Goal: Information Seeking & Learning: Learn about a topic

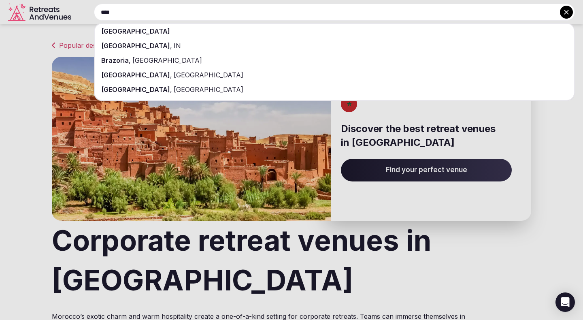
type input "****"
click at [118, 29] on span "[GEOGRAPHIC_DATA]" at bounding box center [135, 31] width 69 height 8
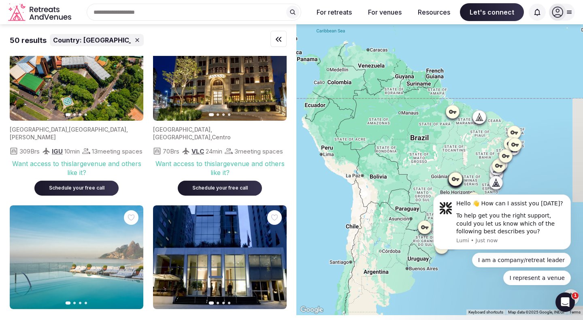
click at [514, 129] on icon at bounding box center [514, 132] width 8 height 8
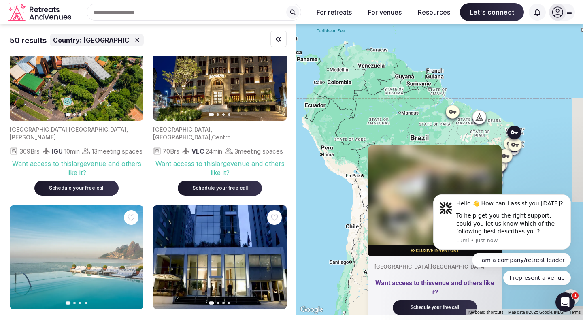
click at [516, 144] on icon at bounding box center [514, 144] width 7 height 4
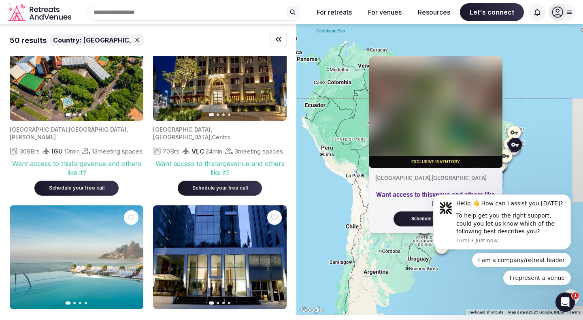
click at [505, 144] on div at bounding box center [510, 143] width 13 height 13
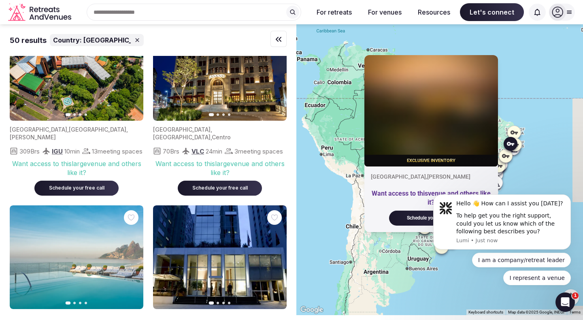
click at [544, 170] on div "Exclusive inventory [GEOGRAPHIC_DATA] , [PERSON_NAME] Want access to this venue…" at bounding box center [439, 169] width 287 height 291
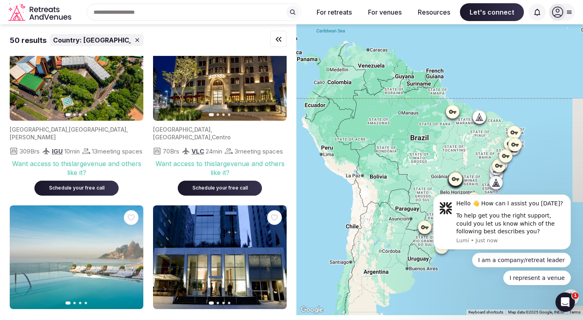
click at [499, 168] on icon at bounding box center [499, 165] width 8 height 8
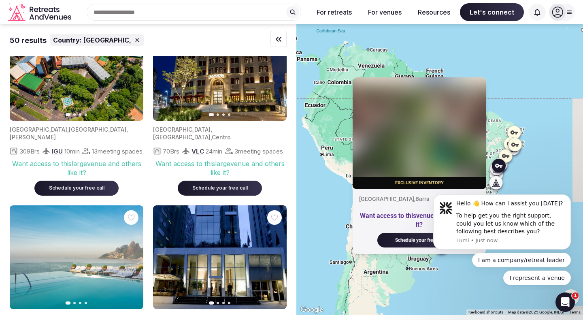
click at [496, 172] on icon at bounding box center [496, 171] width 2 height 3
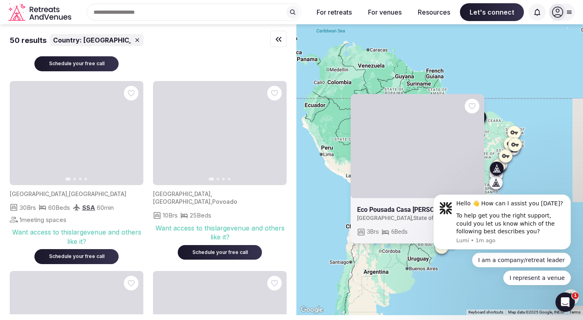
scroll to position [1676, 0]
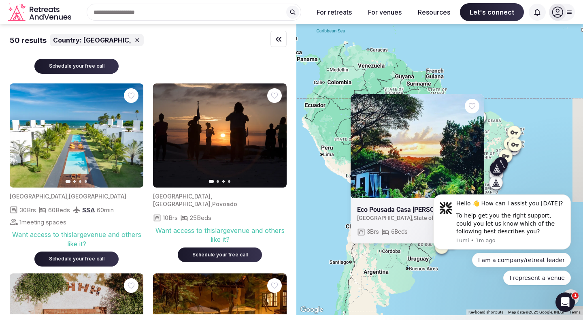
click at [132, 132] on icon "button" at bounding box center [132, 135] width 6 height 6
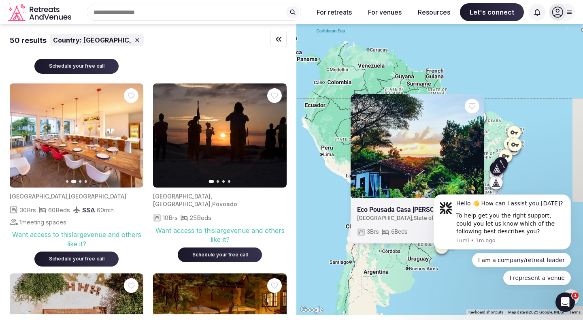
click at [132, 132] on icon "button" at bounding box center [132, 135] width 6 height 6
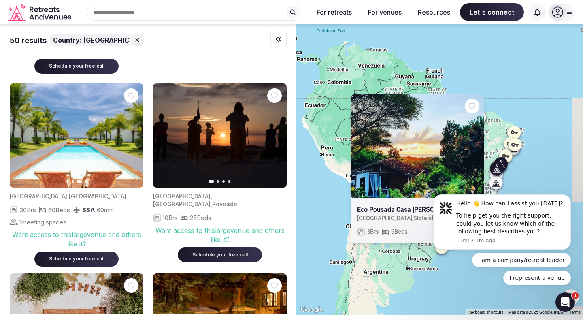
click at [132, 132] on icon "button" at bounding box center [132, 135] width 6 height 6
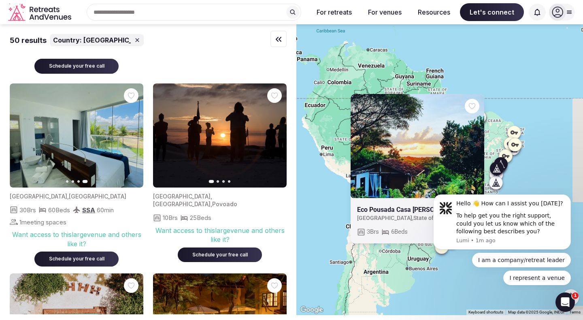
click at [132, 132] on icon "button" at bounding box center [132, 135] width 6 height 6
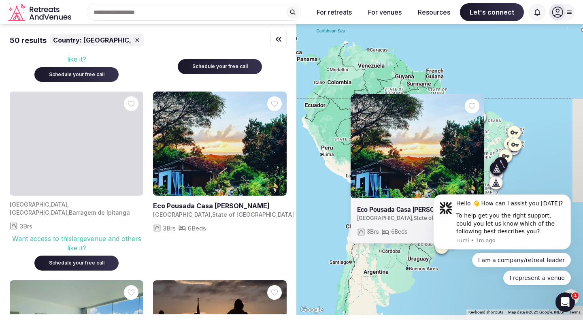
scroll to position [1468, 0]
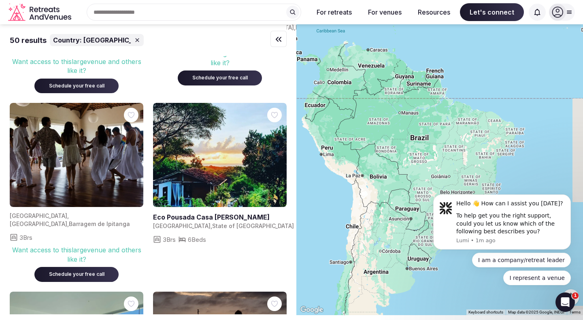
click at [221, 154] on link at bounding box center [220, 155] width 134 height 104
click at [83, 166] on img at bounding box center [77, 155] width 134 height 104
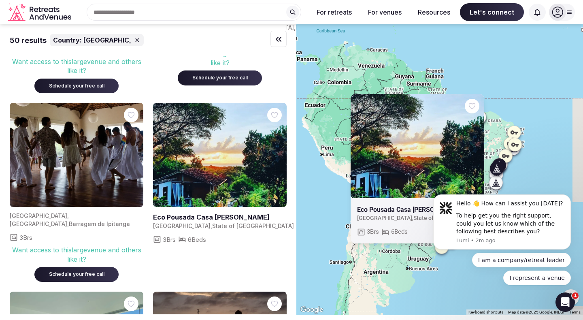
click at [70, 161] on img at bounding box center [77, 155] width 134 height 104
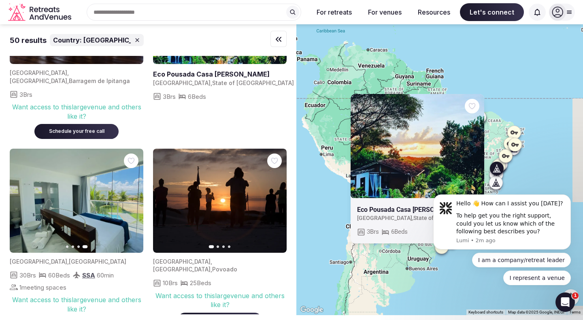
scroll to position [1635, 0]
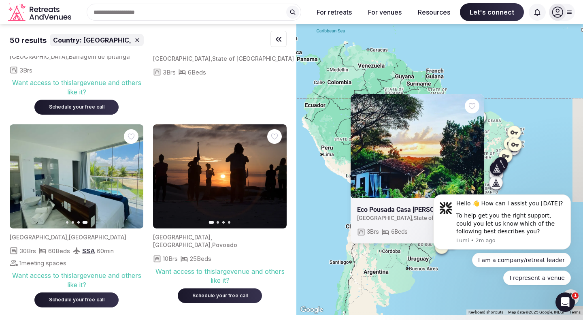
click at [78, 155] on img at bounding box center [77, 176] width 134 height 104
click at [132, 173] on icon "button" at bounding box center [132, 176] width 6 height 6
click at [42, 167] on img at bounding box center [77, 176] width 134 height 104
click at [18, 173] on icon "button" at bounding box center [21, 176] width 6 height 6
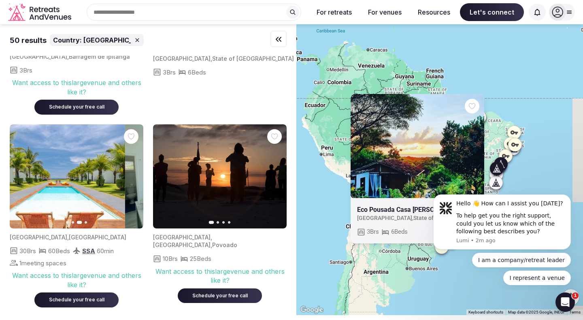
click at [18, 173] on icon "button" at bounding box center [21, 176] width 6 height 6
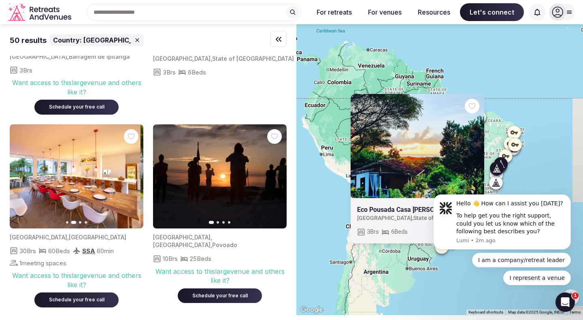
click at [18, 173] on icon "button" at bounding box center [21, 176] width 6 height 6
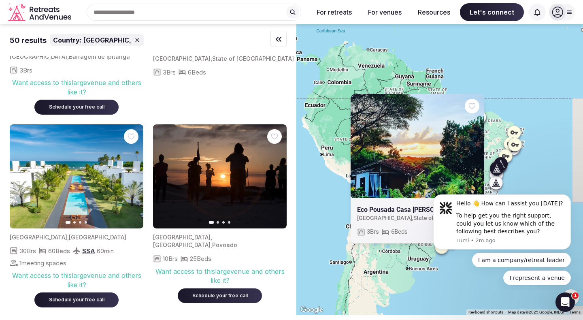
click at [18, 173] on icon "button" at bounding box center [21, 176] width 6 height 6
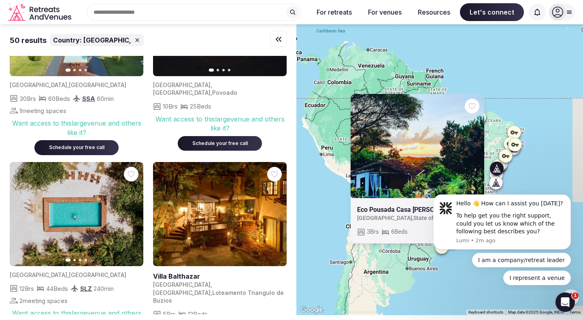
scroll to position [1805, 0]
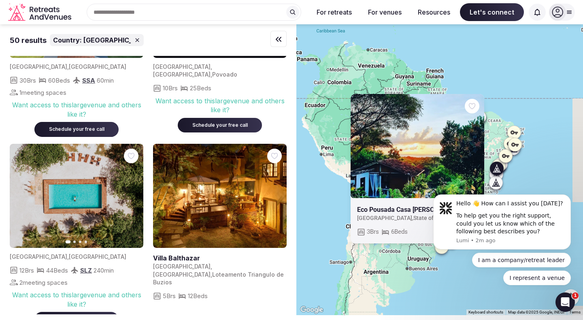
click at [221, 189] on link at bounding box center [220, 196] width 134 height 104
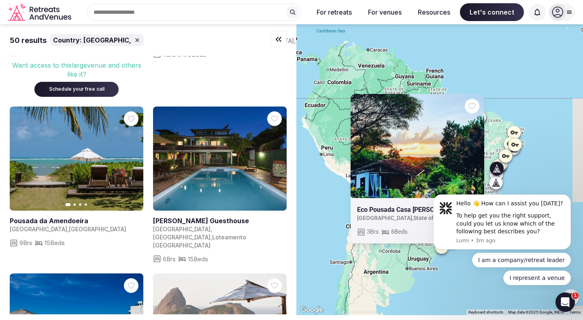
scroll to position [2256, 0]
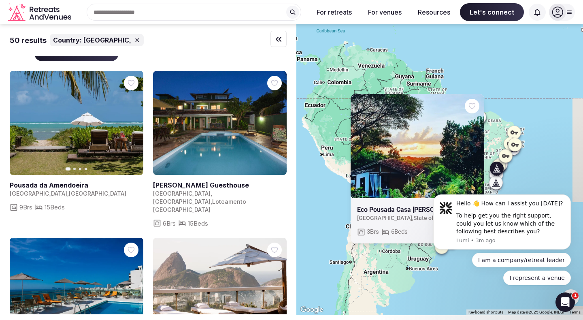
click at [234, 115] on link at bounding box center [220, 123] width 134 height 104
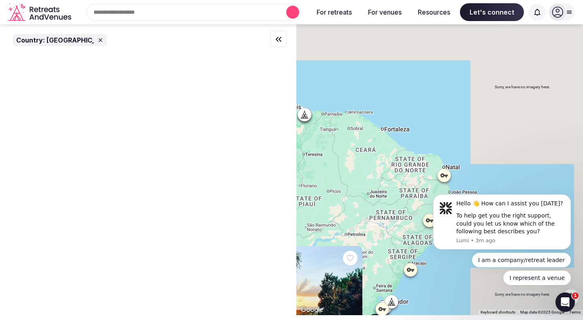
scroll to position [0, 0]
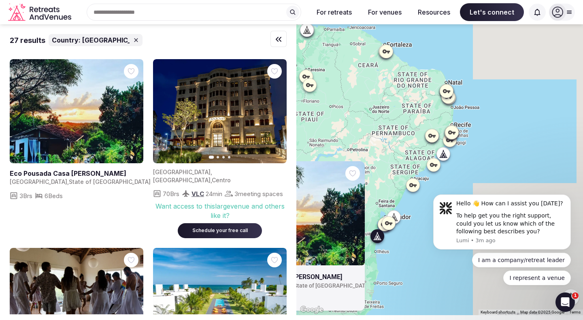
drag, startPoint x: 385, startPoint y: 210, endPoint x: 387, endPoint y: 123, distance: 87.9
click at [387, 123] on div "Eco Pousada [GEOGRAPHIC_DATA][PERSON_NAME] , State of Bahia 3 Brs 6 Beds" at bounding box center [439, 169] width 287 height 291
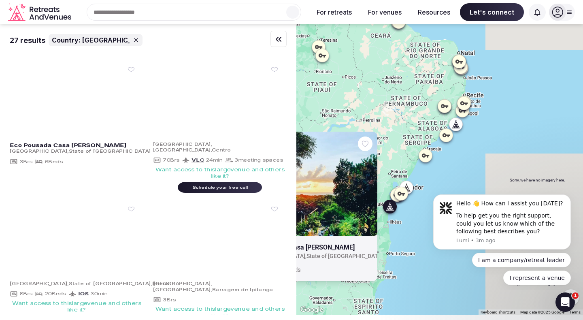
drag, startPoint x: 387, startPoint y: 123, endPoint x: 407, endPoint y: 73, distance: 53.6
click at [407, 73] on div "Eco Pousada [GEOGRAPHIC_DATA][PERSON_NAME] , State of Bahia 3 Brs 6 Beds" at bounding box center [439, 169] width 287 height 291
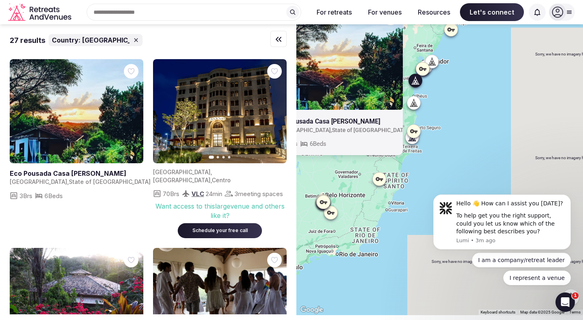
drag, startPoint x: 412, startPoint y: 279, endPoint x: 429, endPoint y: 177, distance: 103.1
click at [429, 177] on div "Eco Pousada [GEOGRAPHIC_DATA][PERSON_NAME] , State of Bahia 3 Brs 6 Beds" at bounding box center [439, 169] width 287 height 291
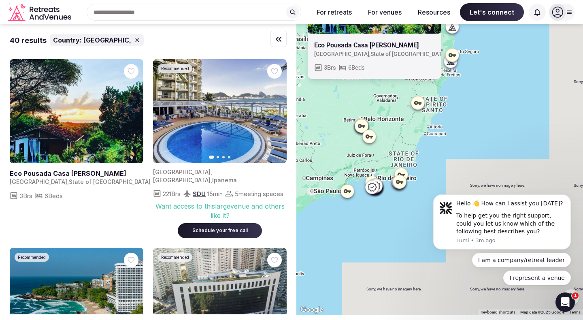
drag, startPoint x: 358, startPoint y: 234, endPoint x: 397, endPoint y: 155, distance: 87.6
click at [397, 155] on div "Eco Pousada [GEOGRAPHIC_DATA][PERSON_NAME] , State of Bahia 3 Brs 6 Beds" at bounding box center [439, 169] width 287 height 291
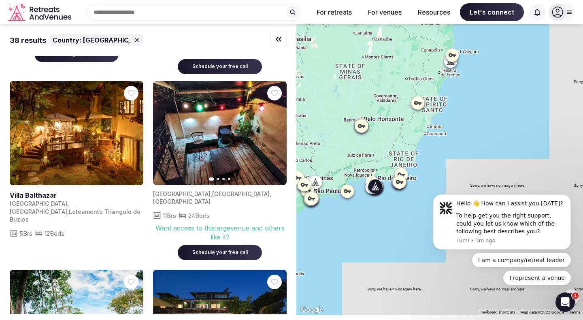
scroll to position [937, 0]
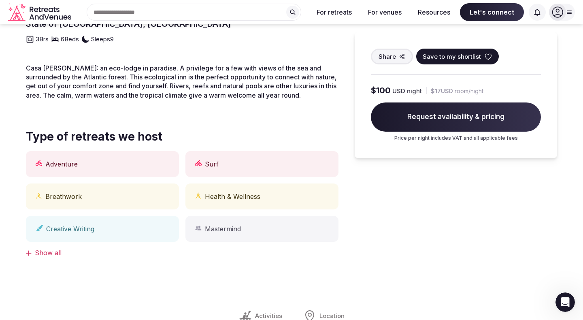
scroll to position [273, 0]
